Goal: Task Accomplishment & Management: Manage account settings

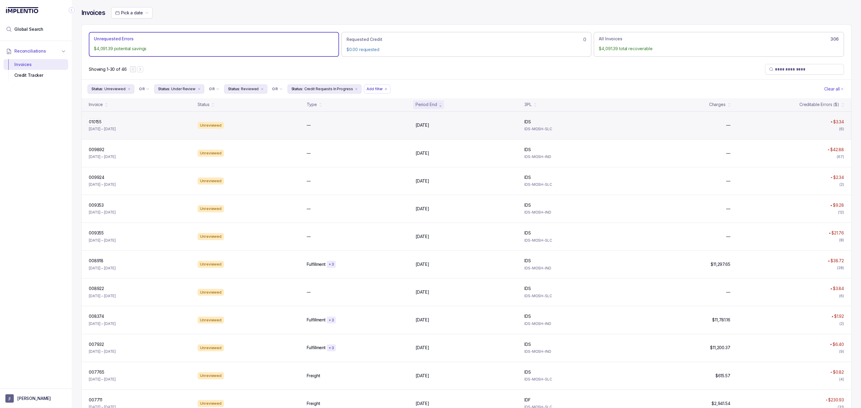
click at [100, 123] on p "010155" at bounding box center [95, 122] width 16 height 7
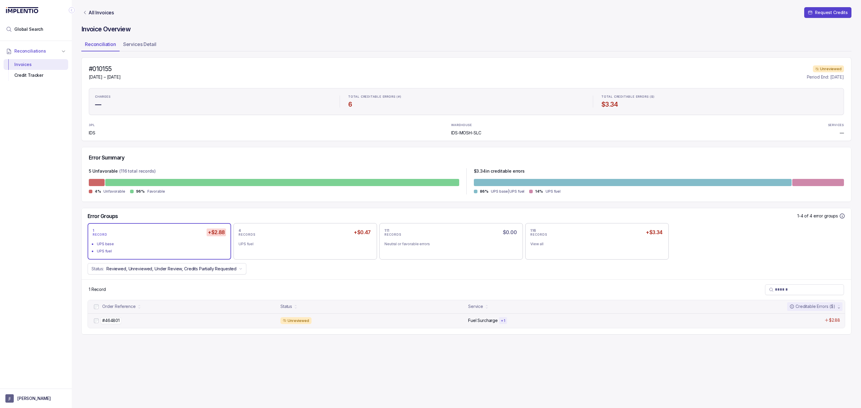
click at [122, 322] on div "#464801 #464801" at bounding box center [189, 321] width 175 height 6
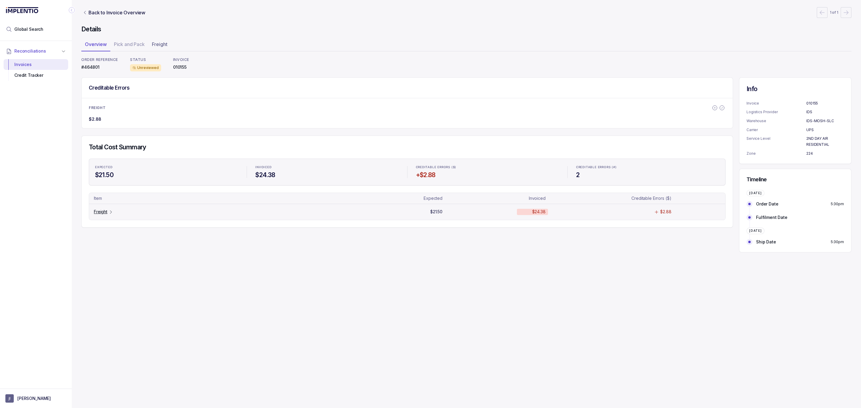
click at [103, 214] on p "Freight" at bounding box center [100, 212] width 13 height 6
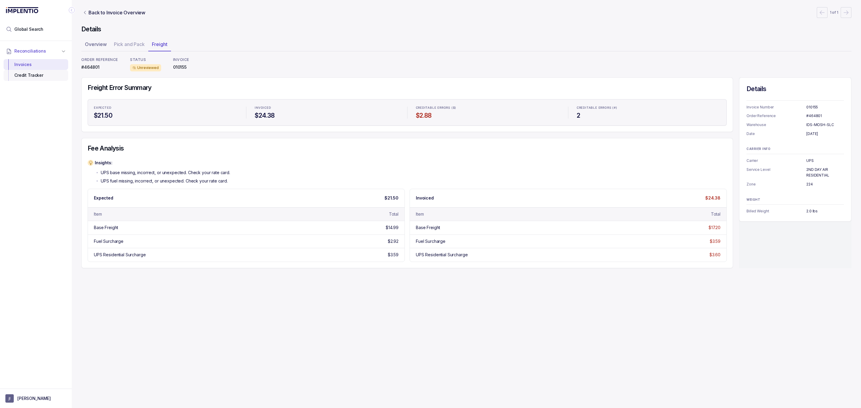
click at [39, 77] on div "Credit Tracker" at bounding box center [35, 75] width 55 height 11
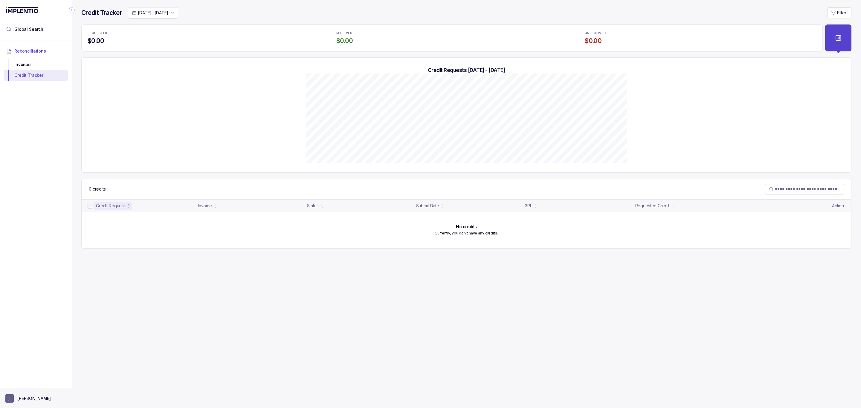
click at [24, 396] on p "[PERSON_NAME]" at bounding box center [33, 399] width 33 height 6
click at [25, 385] on p "Logout" at bounding box center [40, 386] width 50 height 6
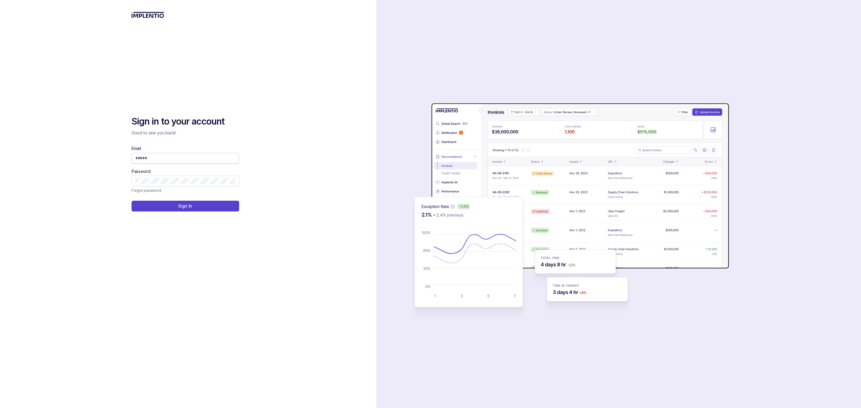
click at [177, 156] on input "Email" at bounding box center [185, 158] width 100 height 6
type input "**********"
